Goal: Navigation & Orientation: Find specific page/section

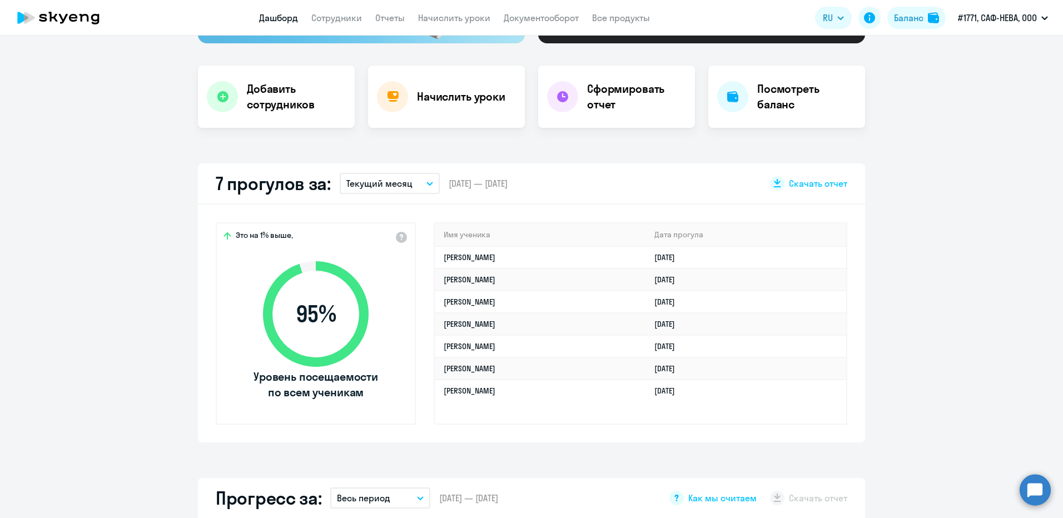
scroll to position [222, 0]
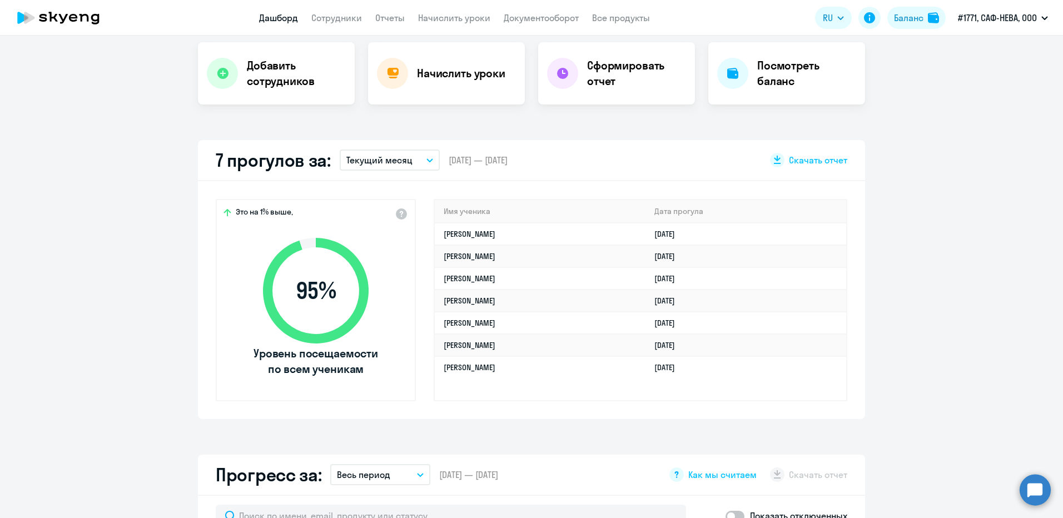
select select "30"
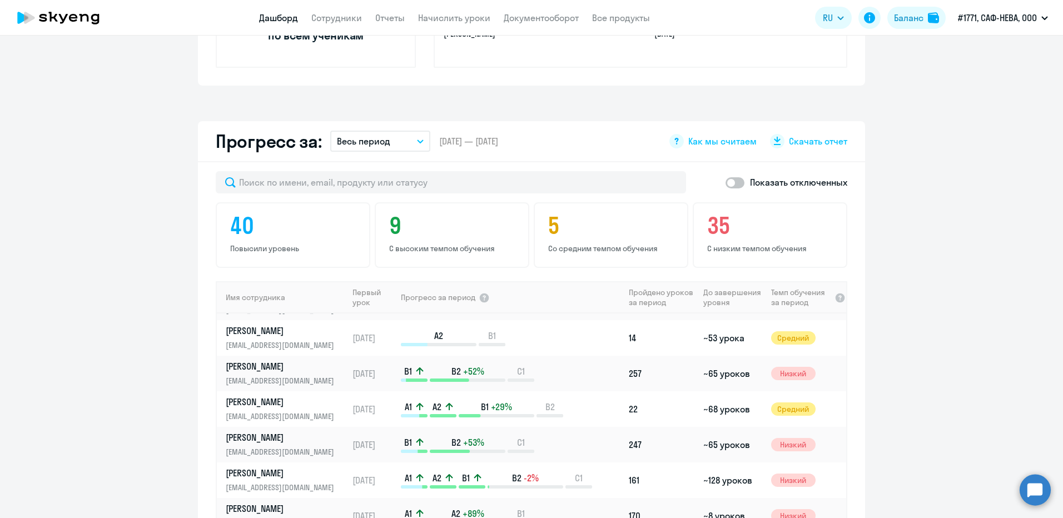
scroll to position [0, 0]
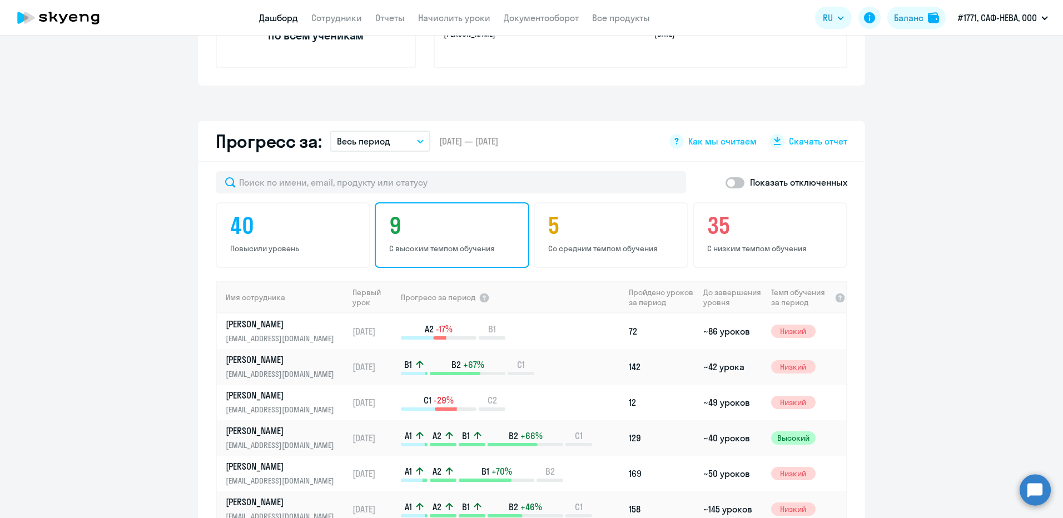
click at [441, 235] on h4 "9" at bounding box center [453, 225] width 129 height 27
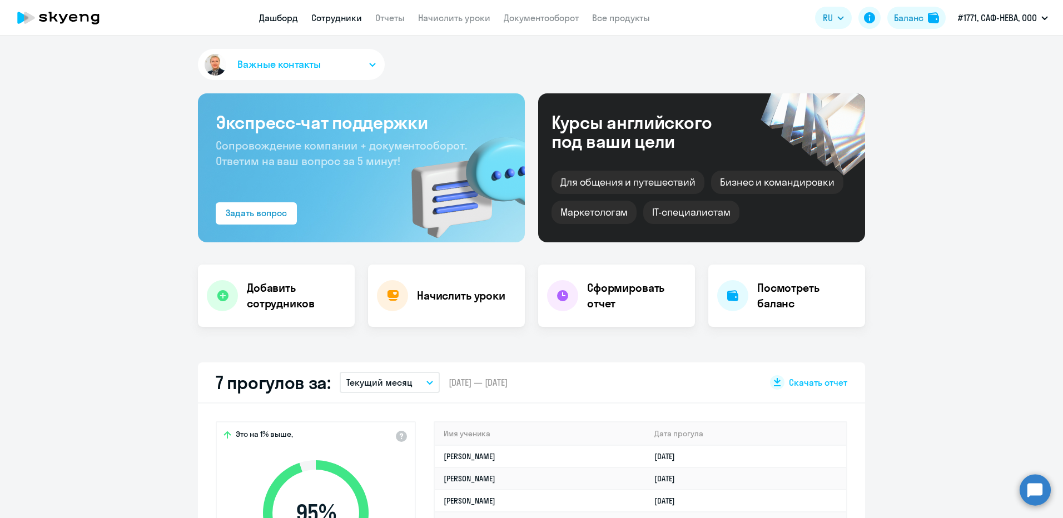
click at [329, 19] on link "Сотрудники" at bounding box center [336, 17] width 51 height 11
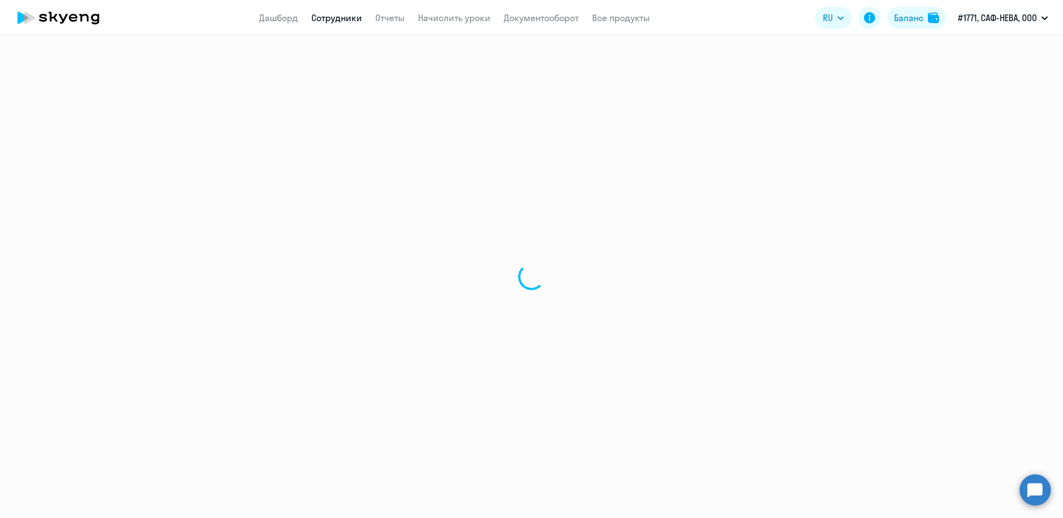
select select "30"
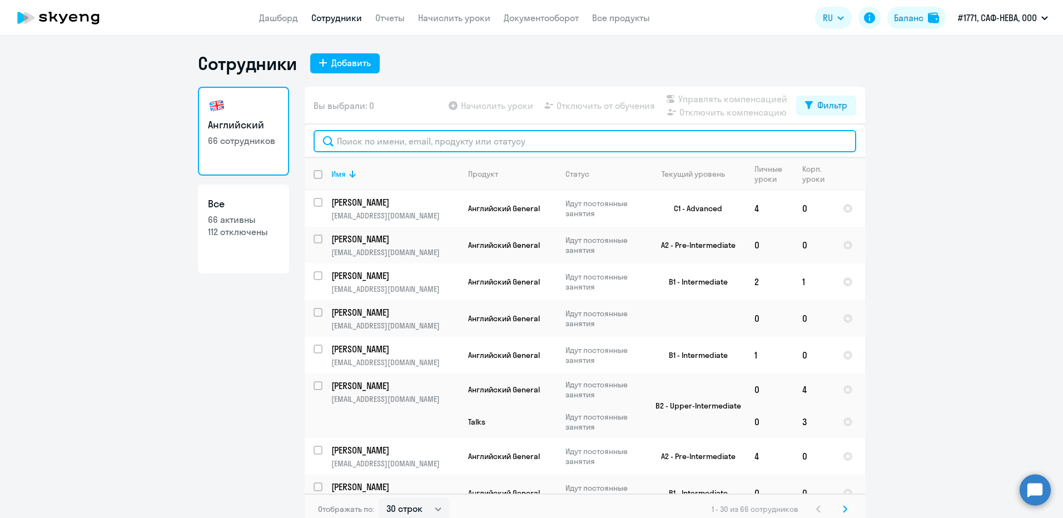
click at [389, 143] on input "text" at bounding box center [585, 141] width 543 height 22
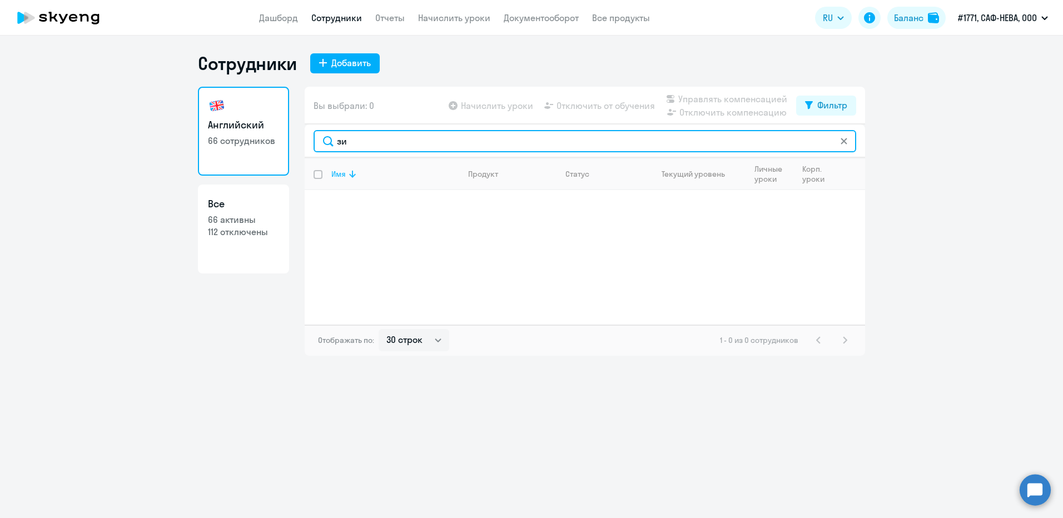
type input "з"
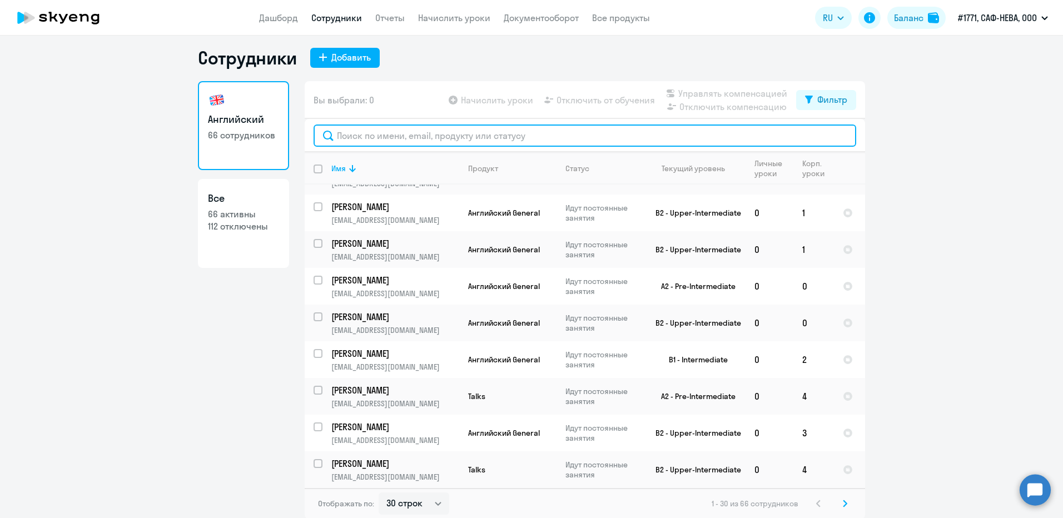
scroll to position [7, 0]
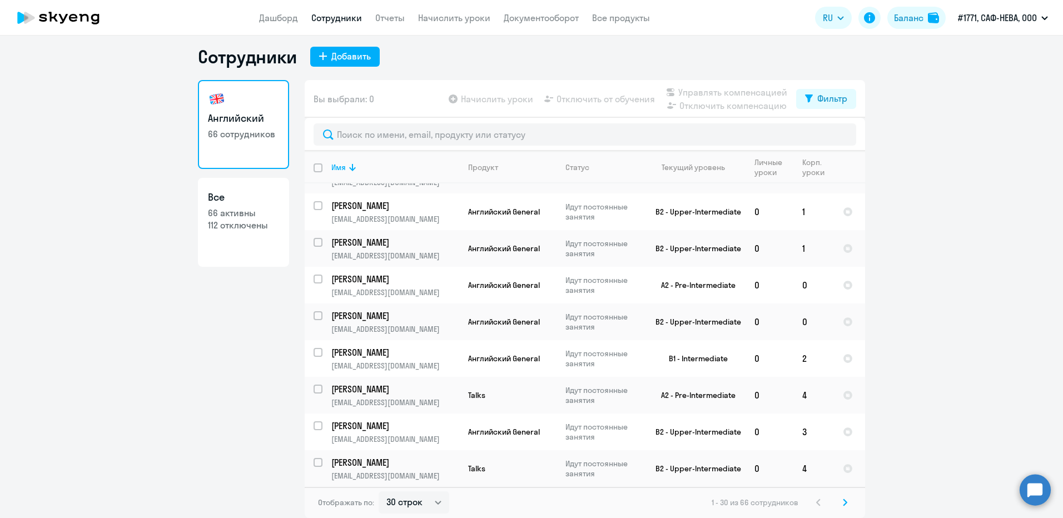
click at [845, 501] on svg-icon at bounding box center [844, 502] width 13 height 13
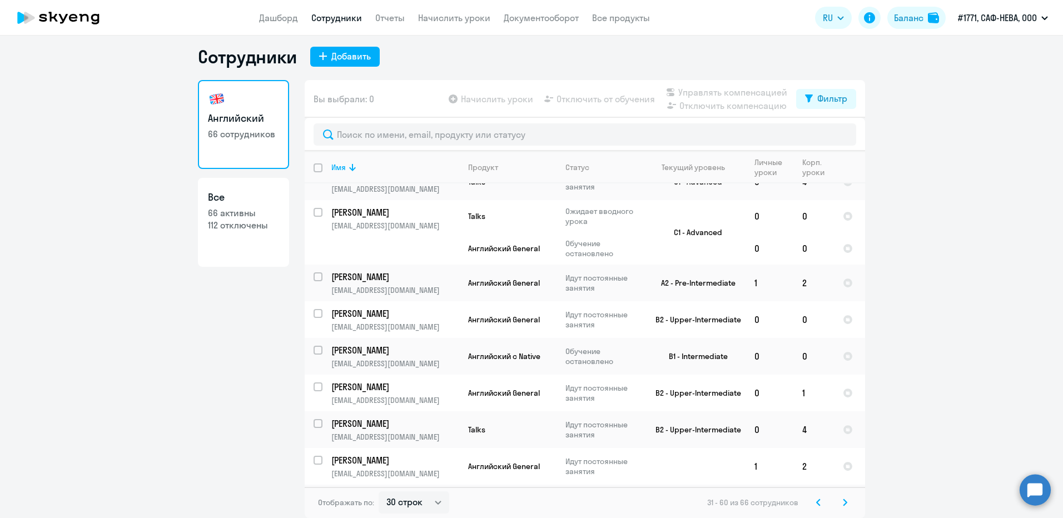
scroll to position [74, 0]
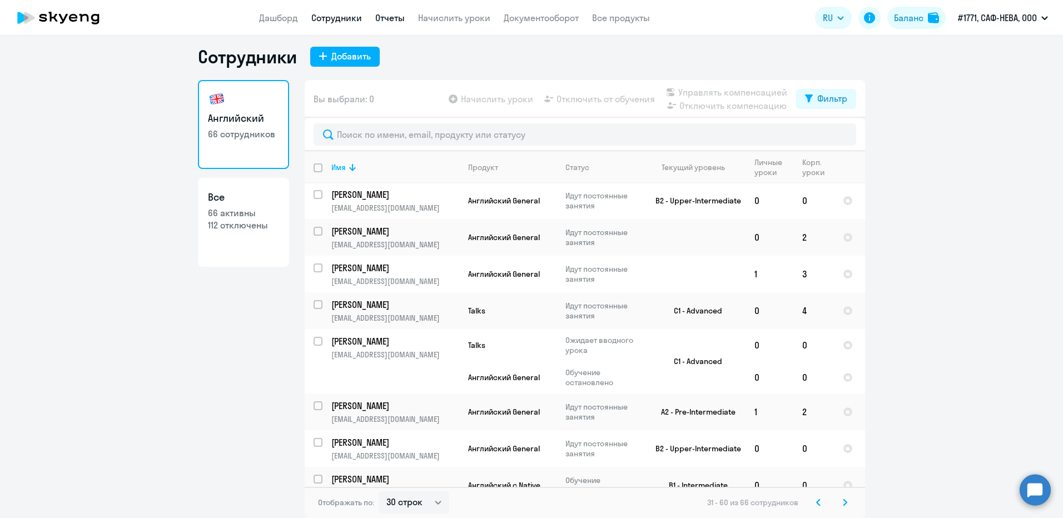
click at [386, 14] on link "Отчеты" at bounding box center [389, 17] width 29 height 11
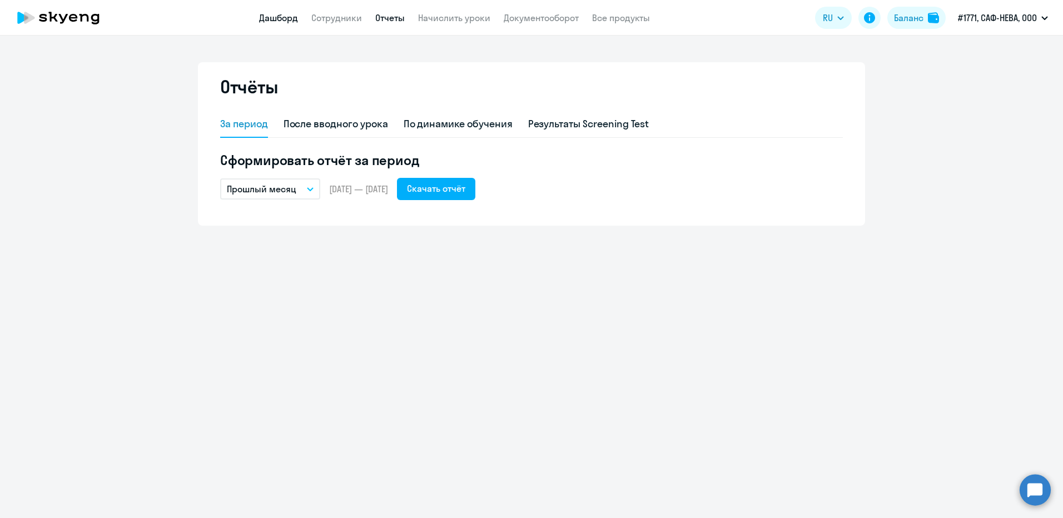
click at [273, 17] on link "Дашборд" at bounding box center [278, 17] width 39 height 11
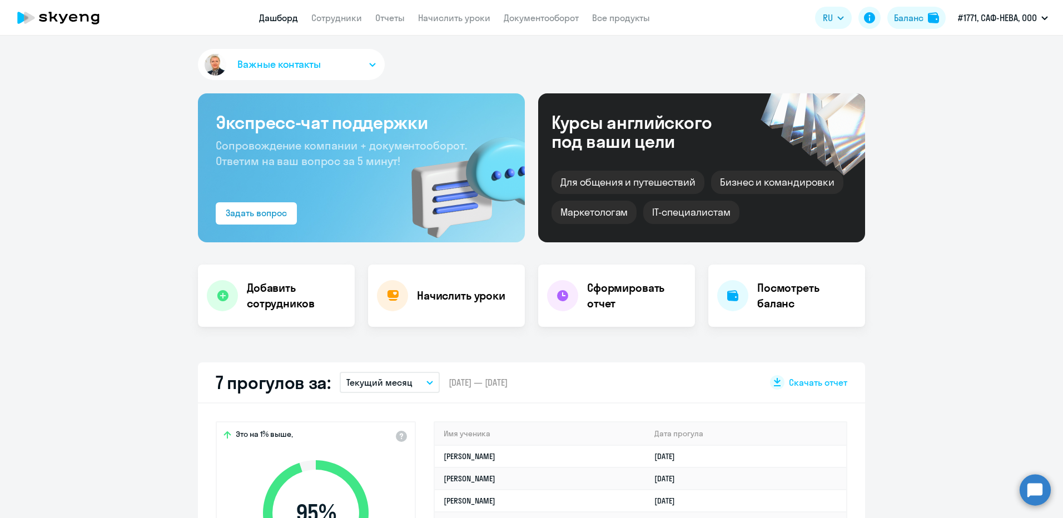
select select "30"
